Goal: Complete application form

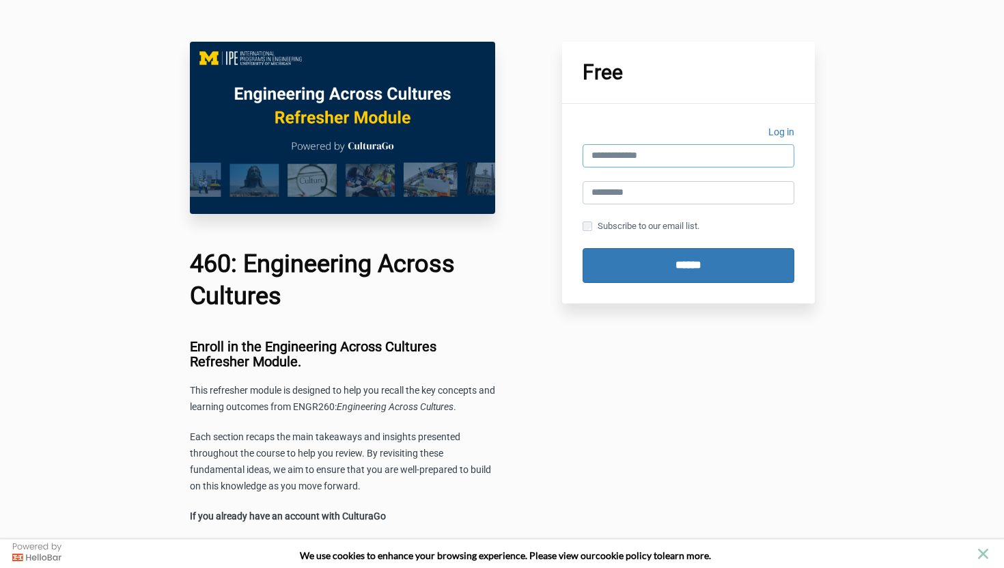
click at [604, 162] on input "email" at bounding box center [689, 155] width 212 height 23
type input "**********"
click at [668, 199] on input "text" at bounding box center [689, 192] width 212 height 23
type input "**********"
